Goal: Task Accomplishment & Management: Complete application form

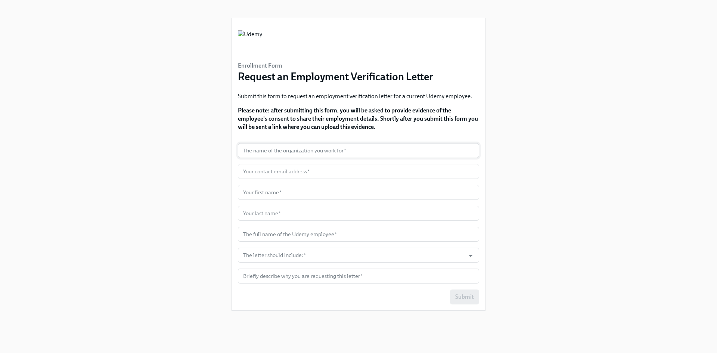
click at [275, 149] on input "text" at bounding box center [358, 150] width 241 height 15
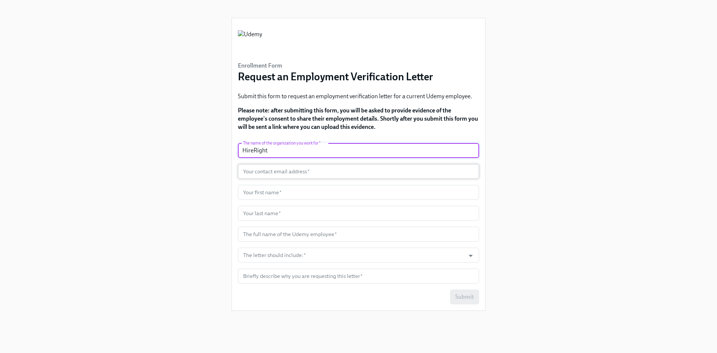
type input "HireRight"
click at [282, 176] on input "text" at bounding box center [358, 171] width 241 height 15
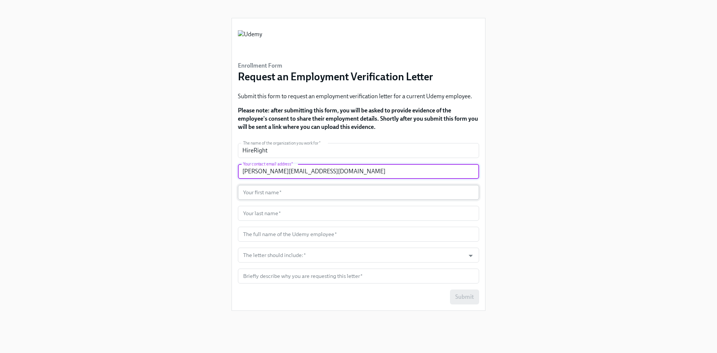
type input "[PERSON_NAME][EMAIL_ADDRESS][DOMAIN_NAME]"
click at [275, 198] on input "text" at bounding box center [358, 192] width 241 height 15
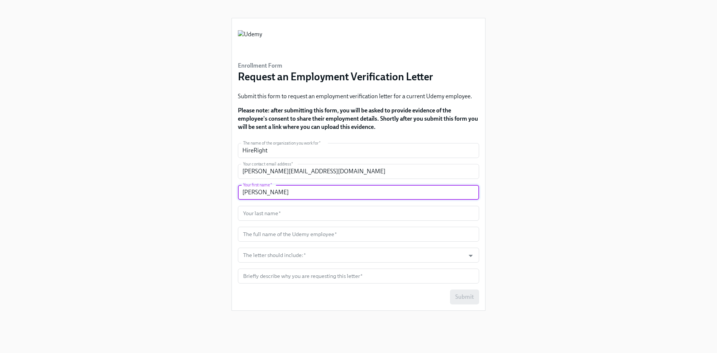
type input "[PERSON_NAME]"
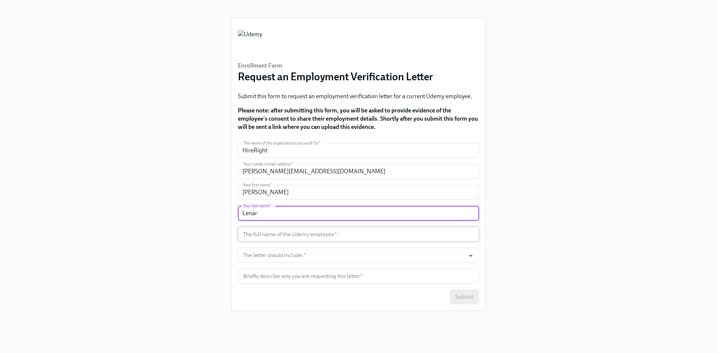
type input "Lenar"
click at [281, 235] on input "text" at bounding box center [358, 234] width 241 height 15
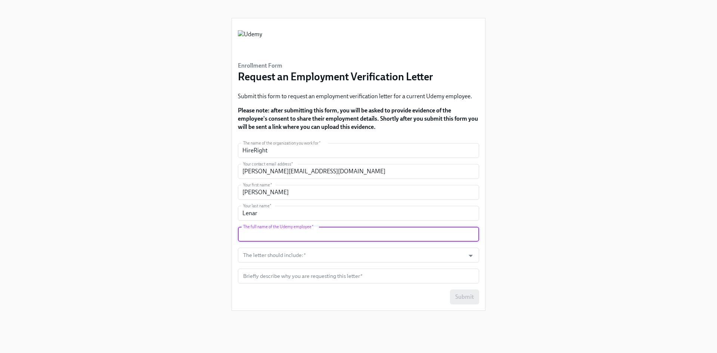
paste input "[PERSON_NAME] [PERSON_NAME]"
type input "[PERSON_NAME] [PERSON_NAME]"
click at [311, 256] on input "The letter should include:   *" at bounding box center [350, 254] width 219 height 15
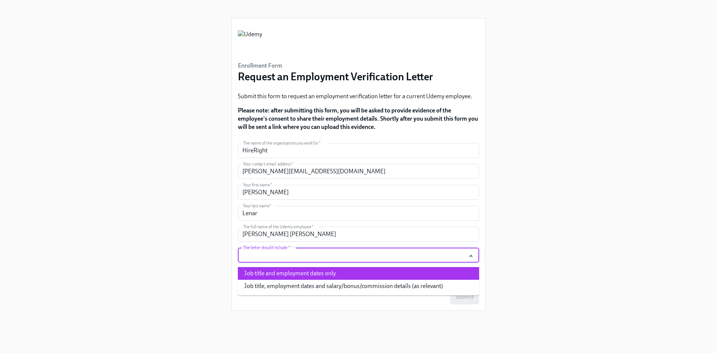
click at [303, 269] on li "Job title and employment dates only" at bounding box center [358, 273] width 241 height 13
type input "Job title and employment dates only"
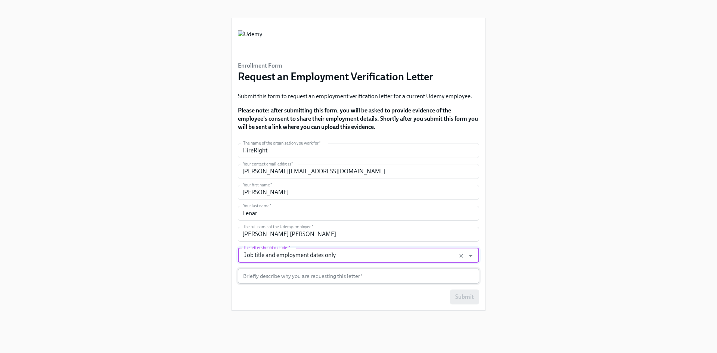
click at [297, 281] on input "text" at bounding box center [358, 275] width 241 height 15
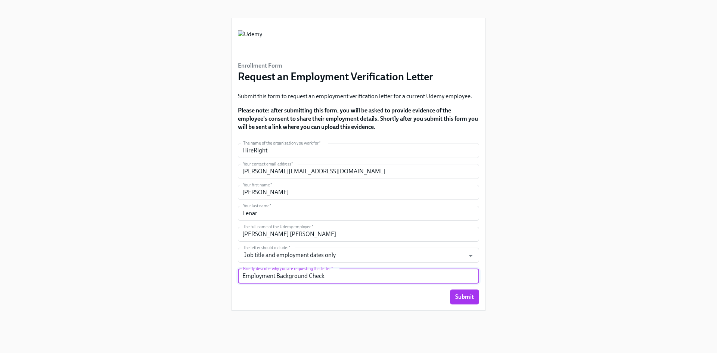
type input "Employment Background Check"
click at [464, 298] on span "Submit" at bounding box center [464, 296] width 19 height 7
